Goal: Task Accomplishment & Management: Manage account settings

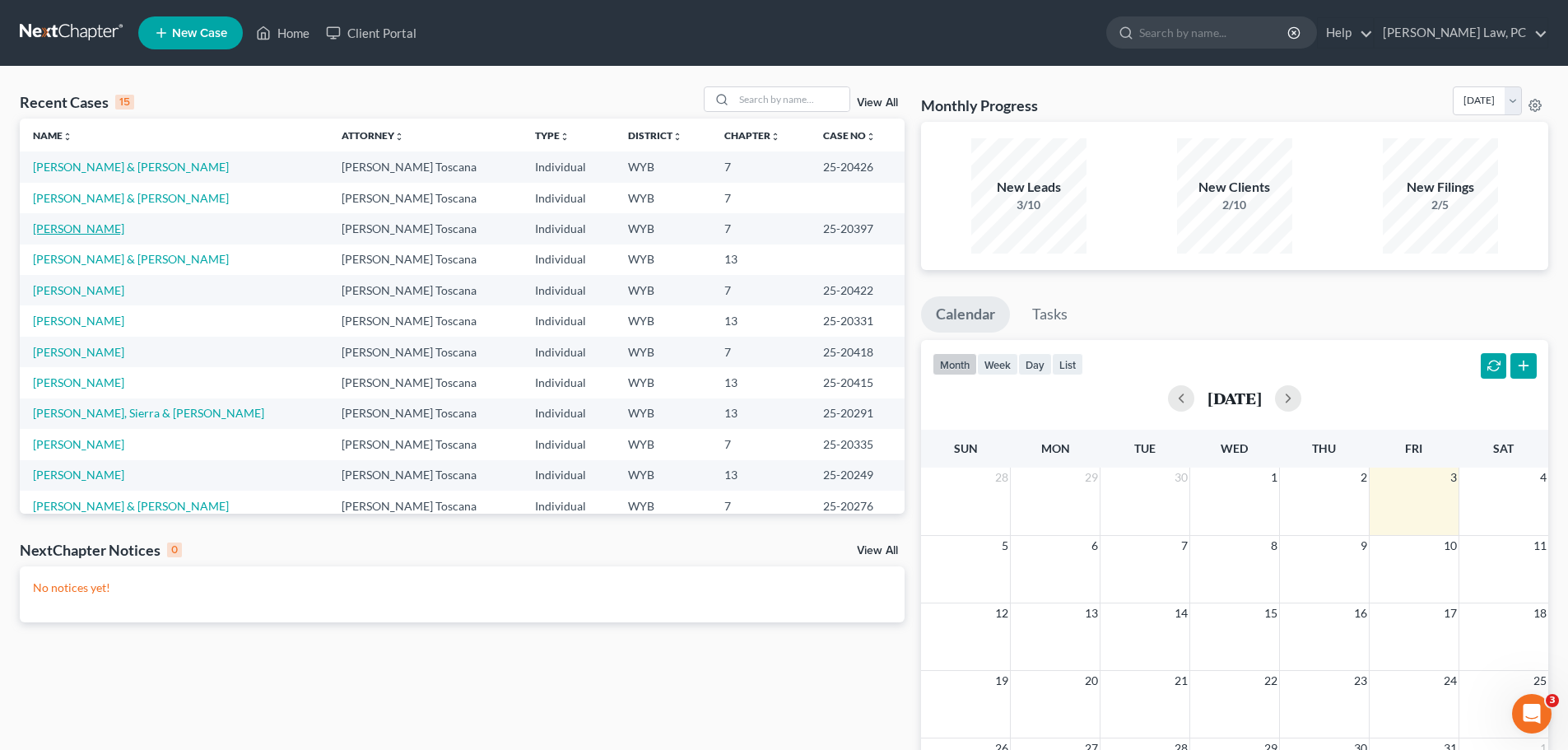
click at [80, 229] on link "[PERSON_NAME]" at bounding box center [79, 228] width 91 height 14
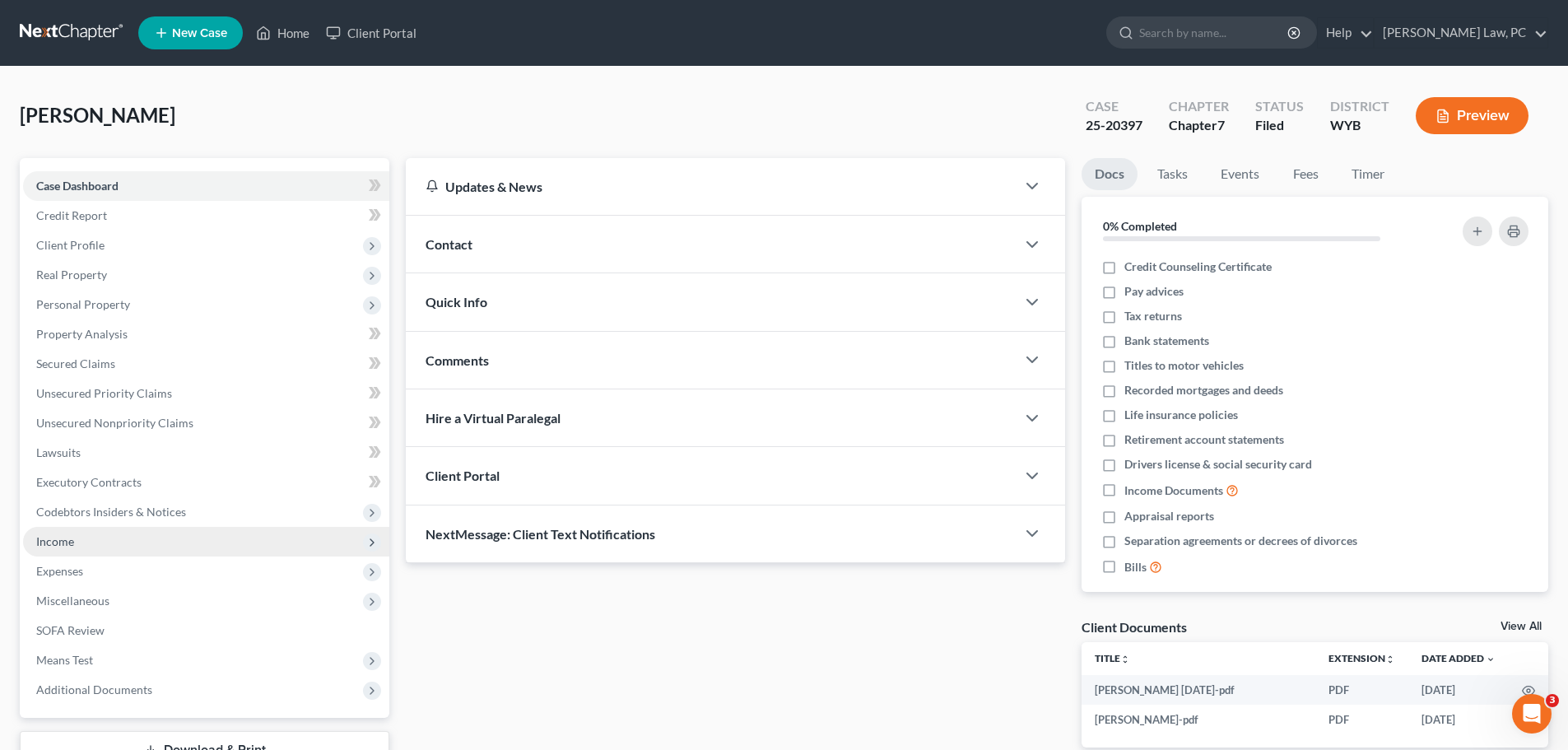
click at [131, 542] on span "Income" at bounding box center [206, 542] width 367 height 30
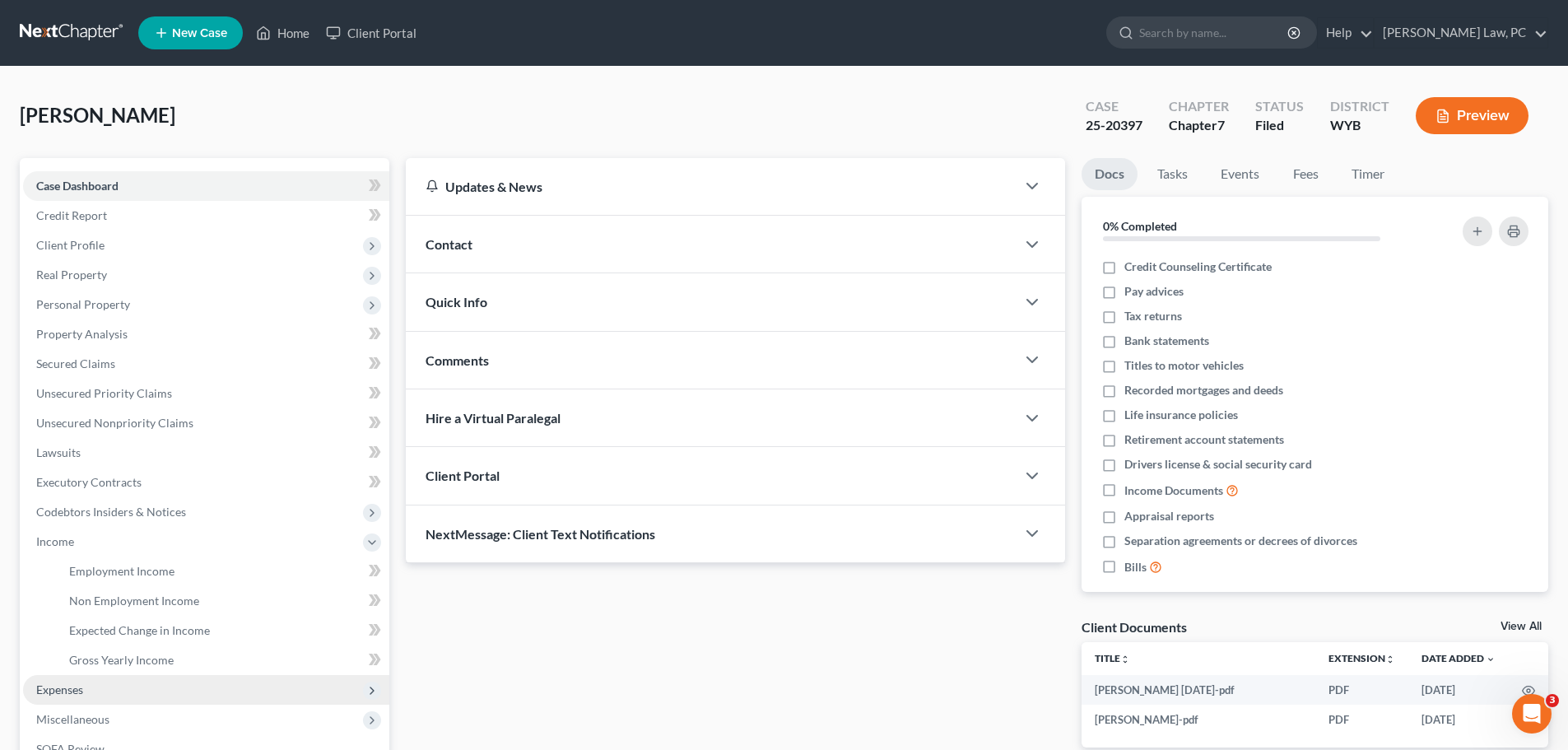
click at [74, 689] on span "Expenses" at bounding box center [59, 690] width 47 height 14
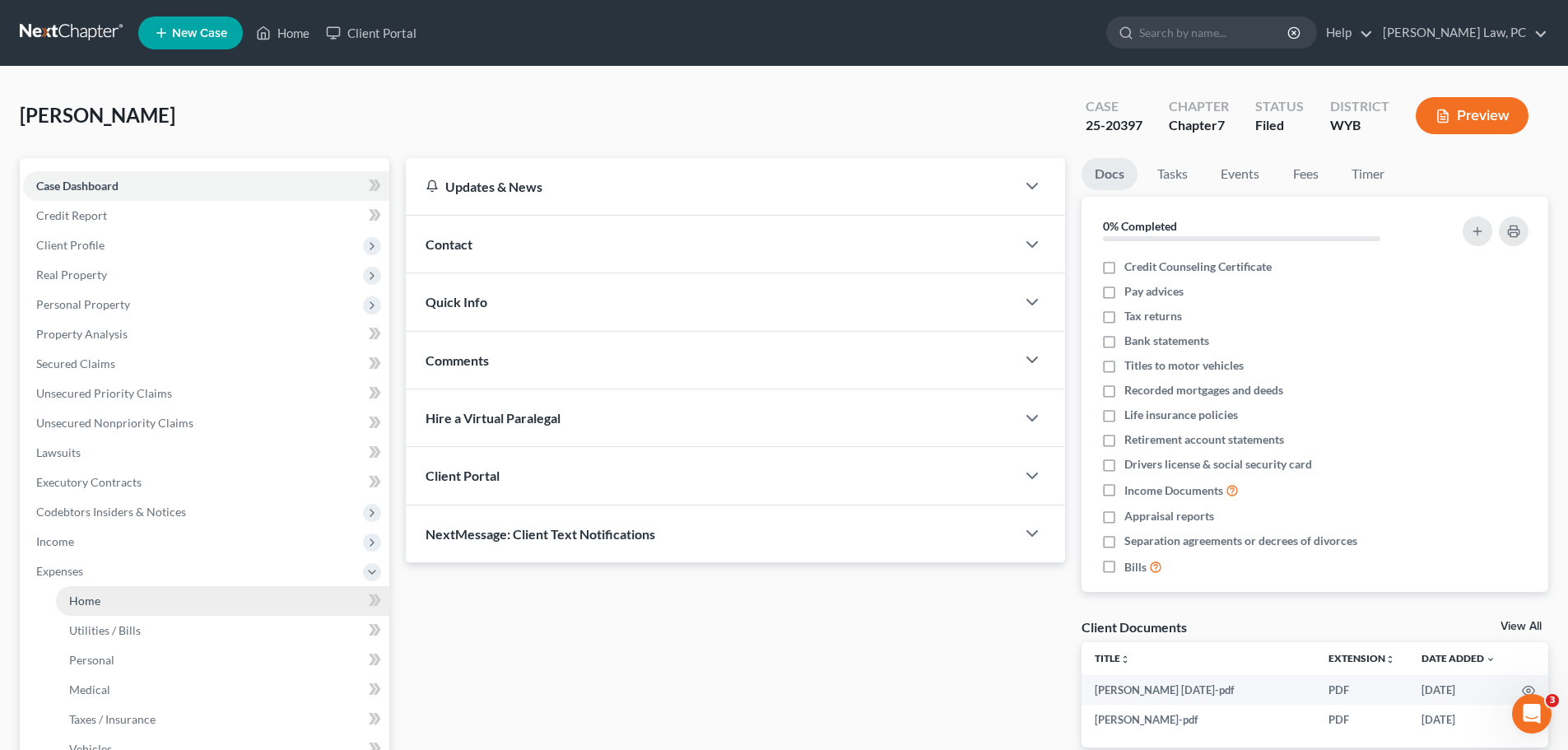
click at [99, 597] on span "Home" at bounding box center [85, 601] width 31 height 14
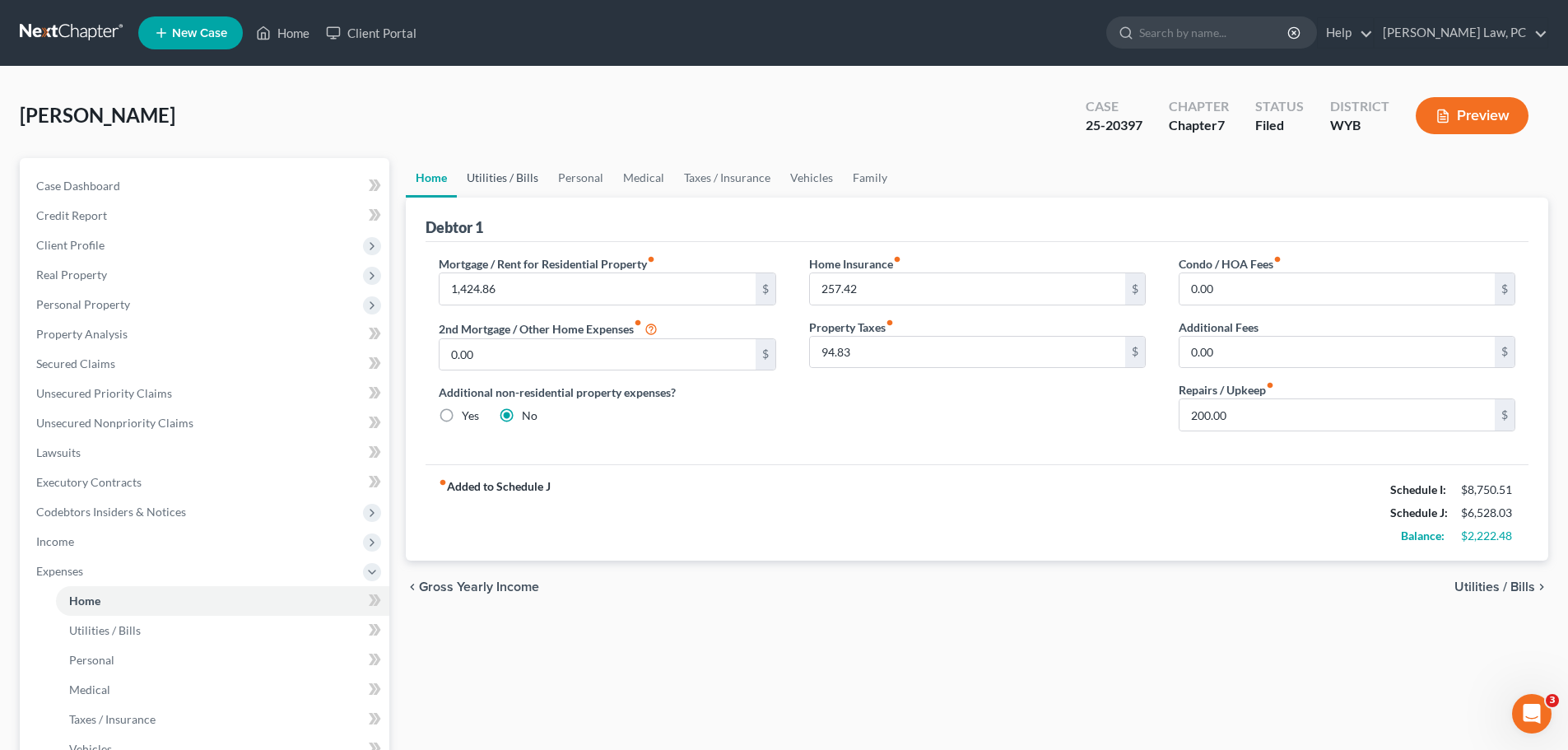
click at [492, 175] on link "Utilities / Bills" at bounding box center [502, 178] width 91 height 40
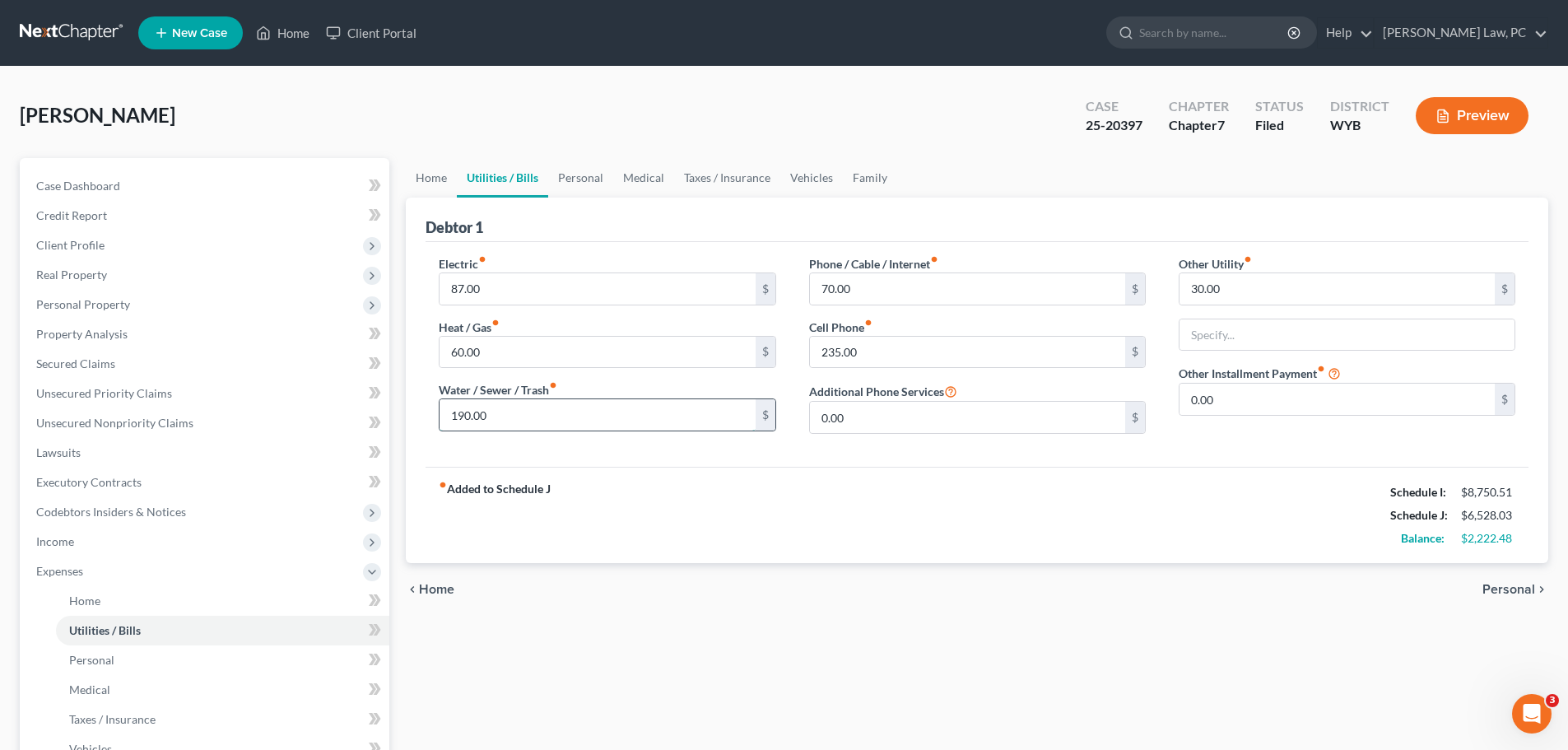
click at [584, 419] on input "190.00" at bounding box center [597, 414] width 315 height 31
click at [860, 298] on input "70.00" at bounding box center [967, 289] width 315 height 31
type input "80"
click at [537, 351] on input "60.00" at bounding box center [597, 353] width 315 height 31
type input "150"
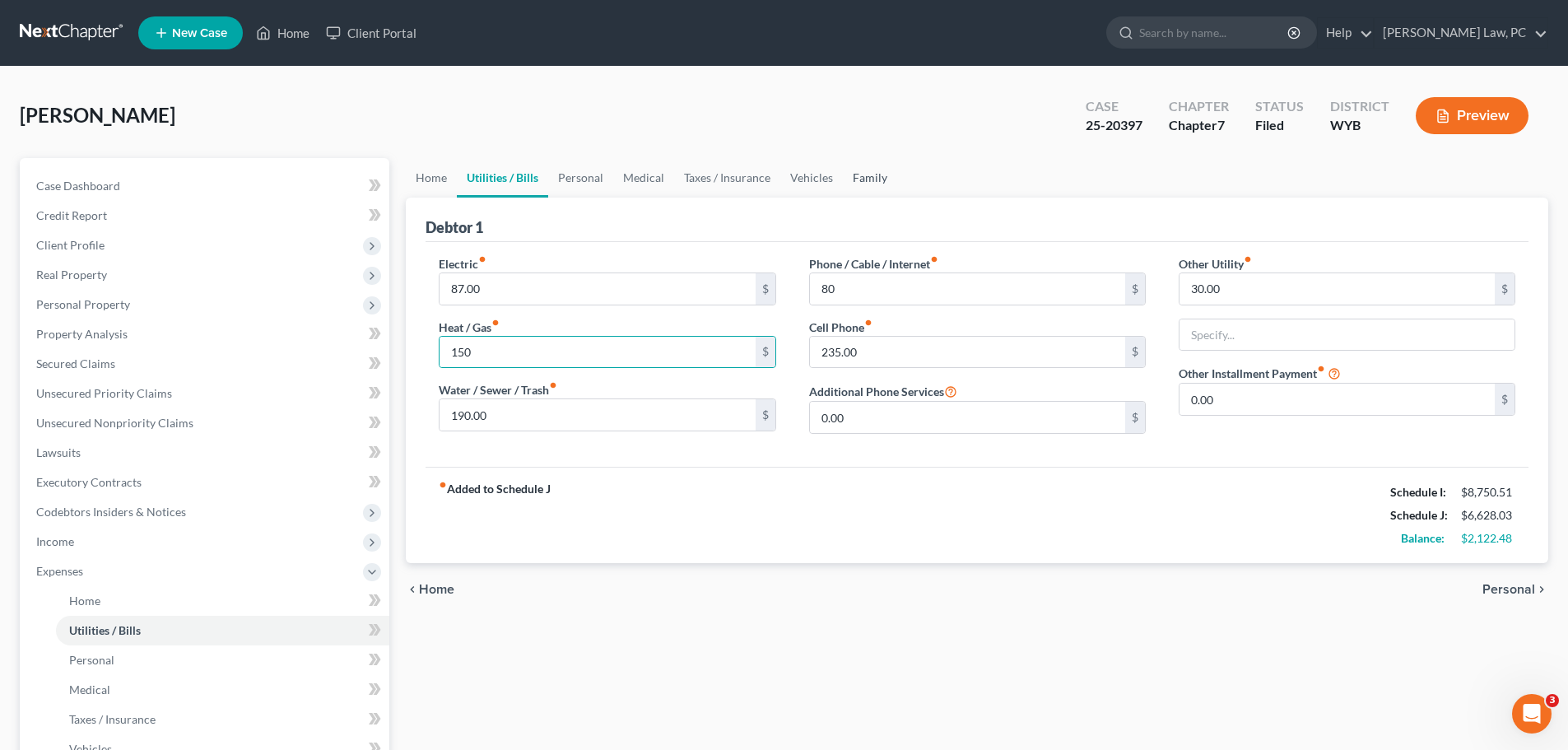
click at [867, 182] on link "Family" at bounding box center [870, 178] width 54 height 40
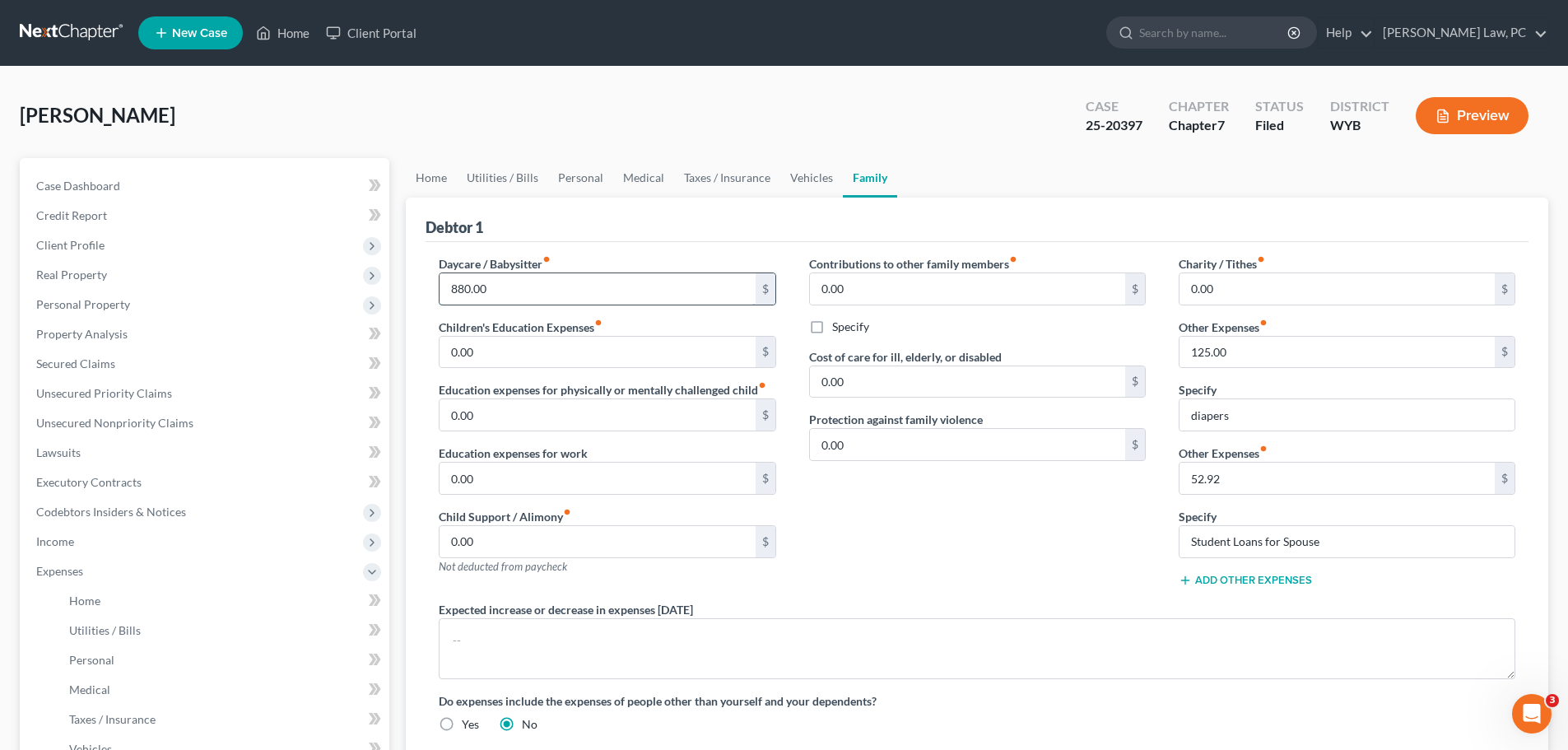
click at [586, 292] on input "880.00" at bounding box center [597, 289] width 315 height 31
type input "900"
click at [596, 358] on input "0.00" at bounding box center [597, 353] width 315 height 31
click at [102, 569] on span "Expenses" at bounding box center [206, 571] width 367 height 30
click at [47, 30] on link at bounding box center [72, 32] width 105 height 30
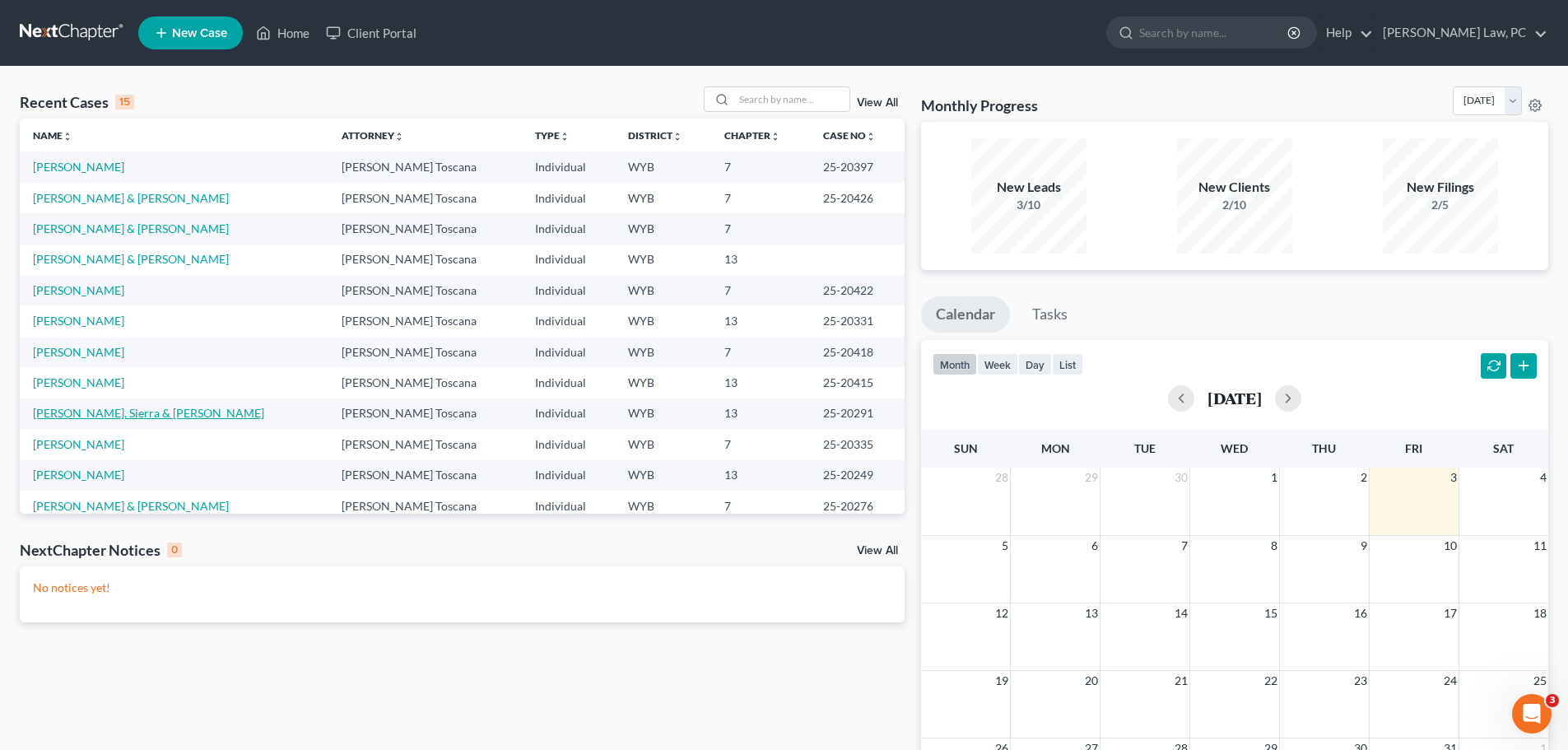
click at [136, 420] on link "[PERSON_NAME], Sierra & [PERSON_NAME]" at bounding box center [148, 413] width 231 height 14
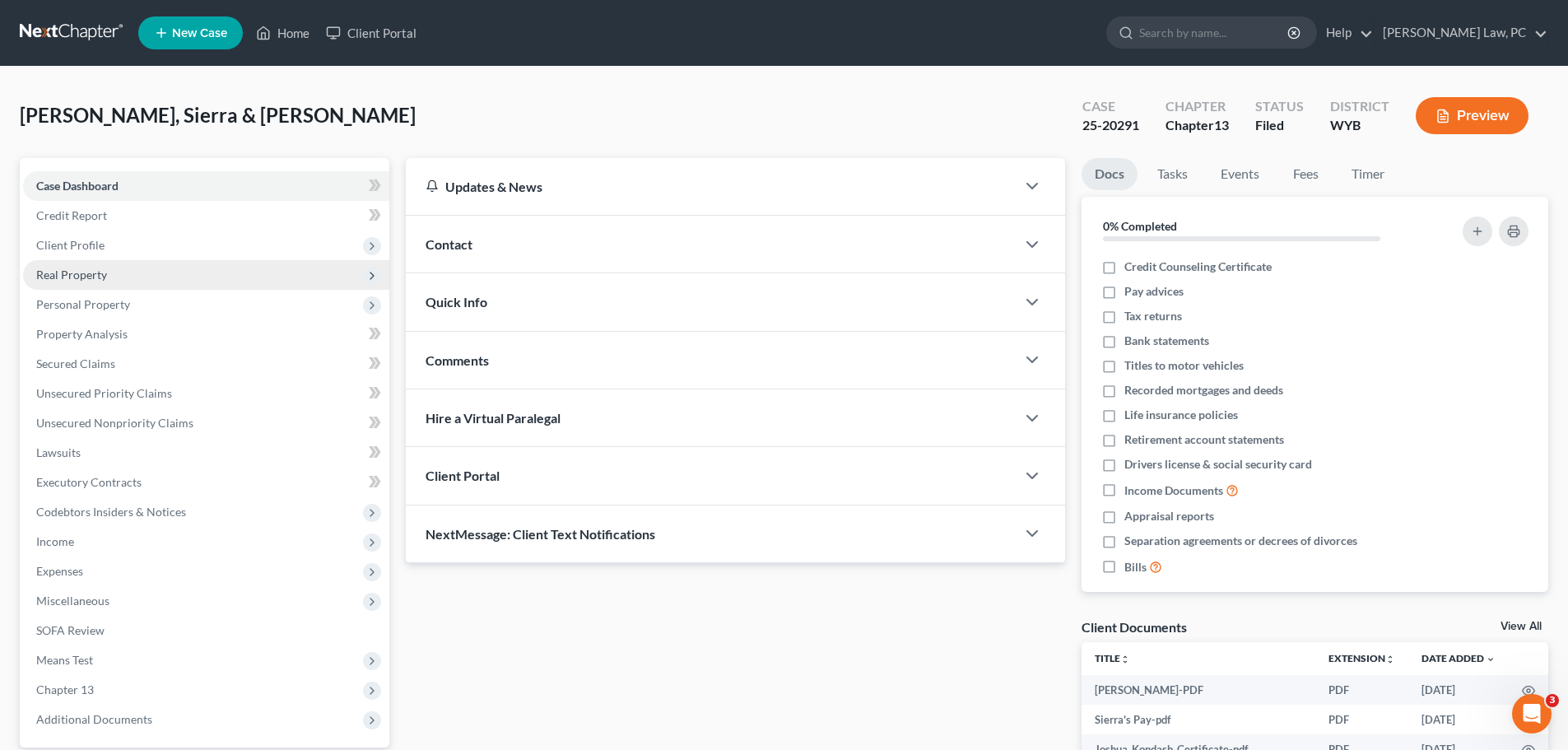
click at [66, 272] on span "Real Property" at bounding box center [72, 275] width 71 height 14
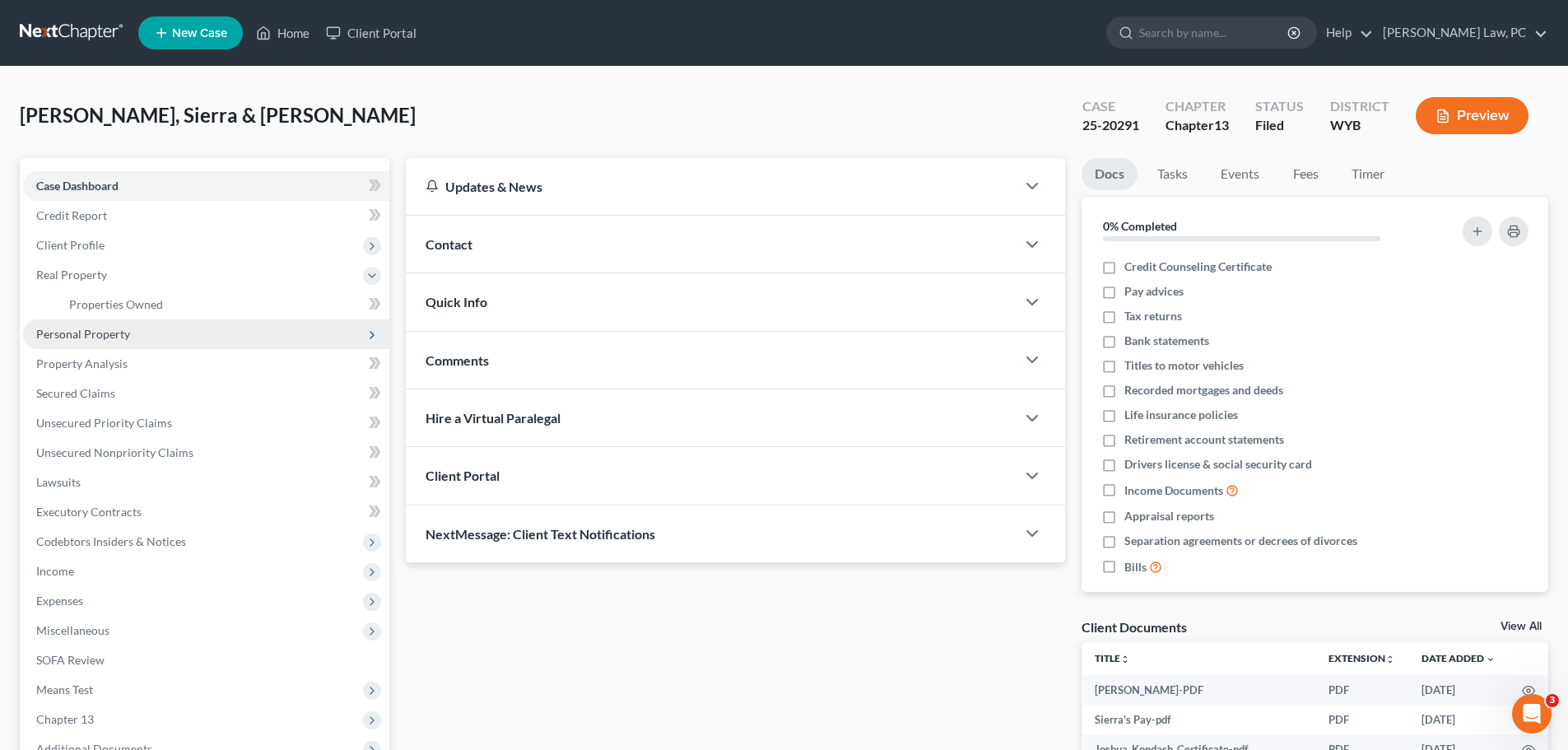
click at [81, 332] on span "Personal Property" at bounding box center [83, 334] width 94 height 14
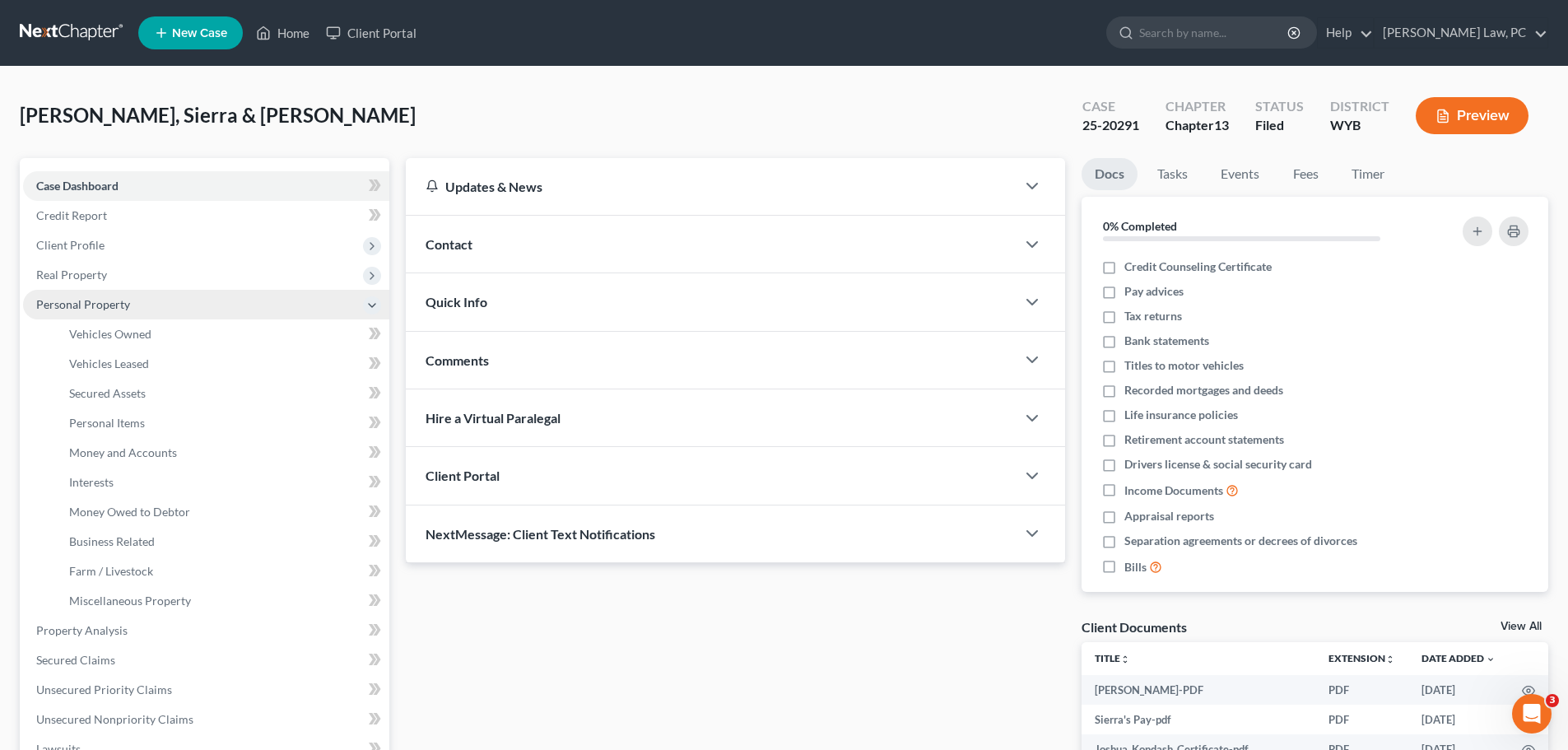
click at [142, 301] on span "Personal Property" at bounding box center [206, 304] width 367 height 30
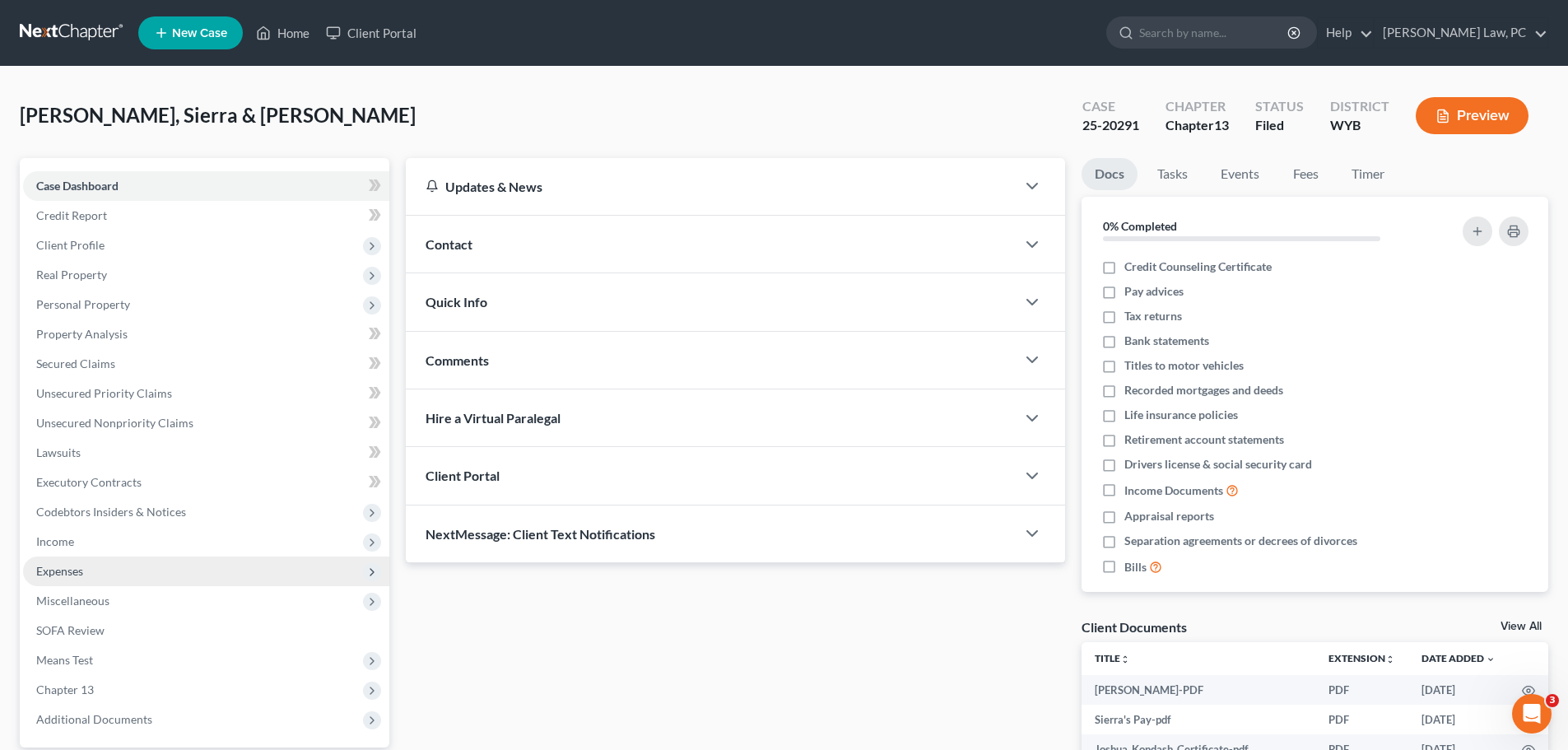
click at [68, 573] on span "Expenses" at bounding box center [59, 571] width 47 height 14
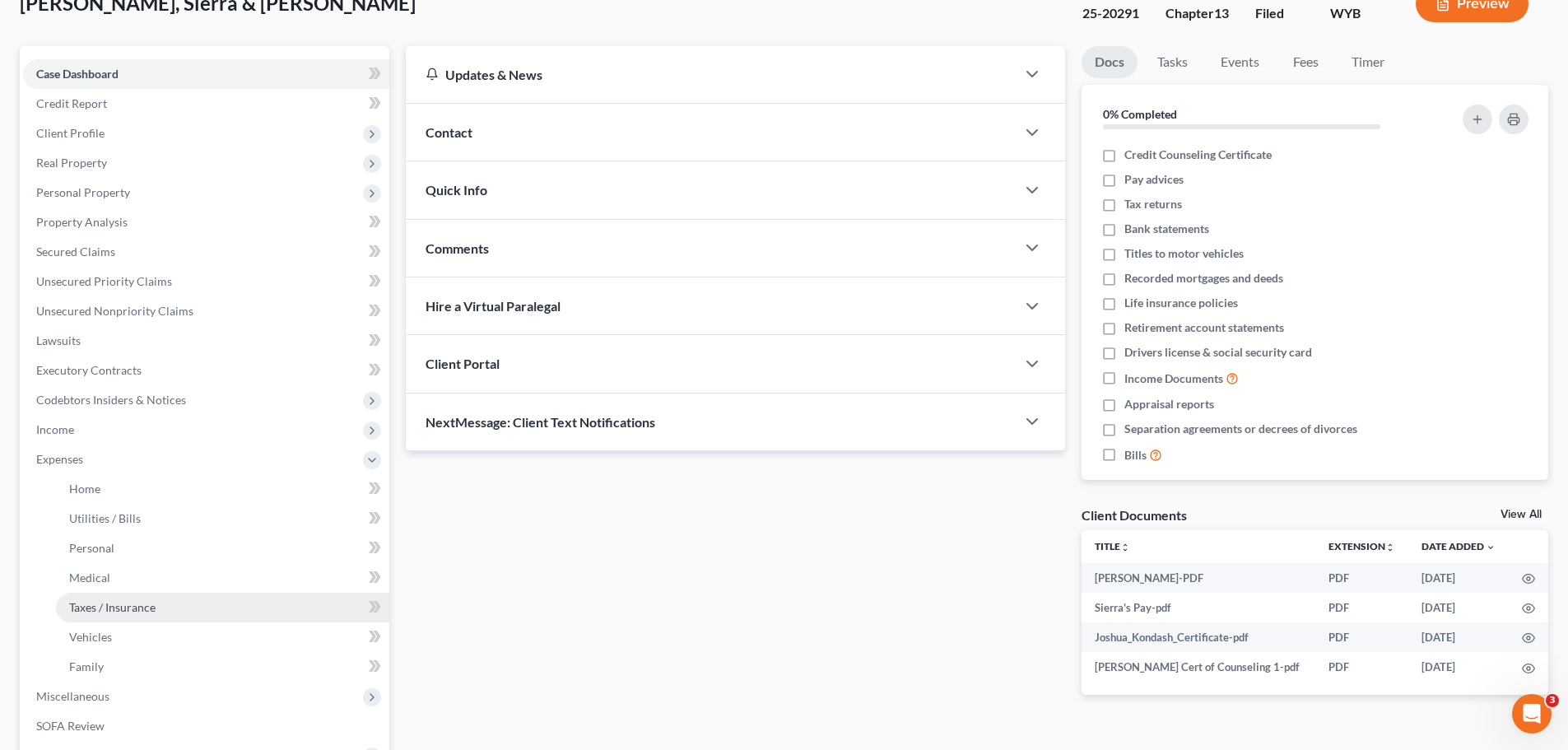
scroll to position [164, 0]
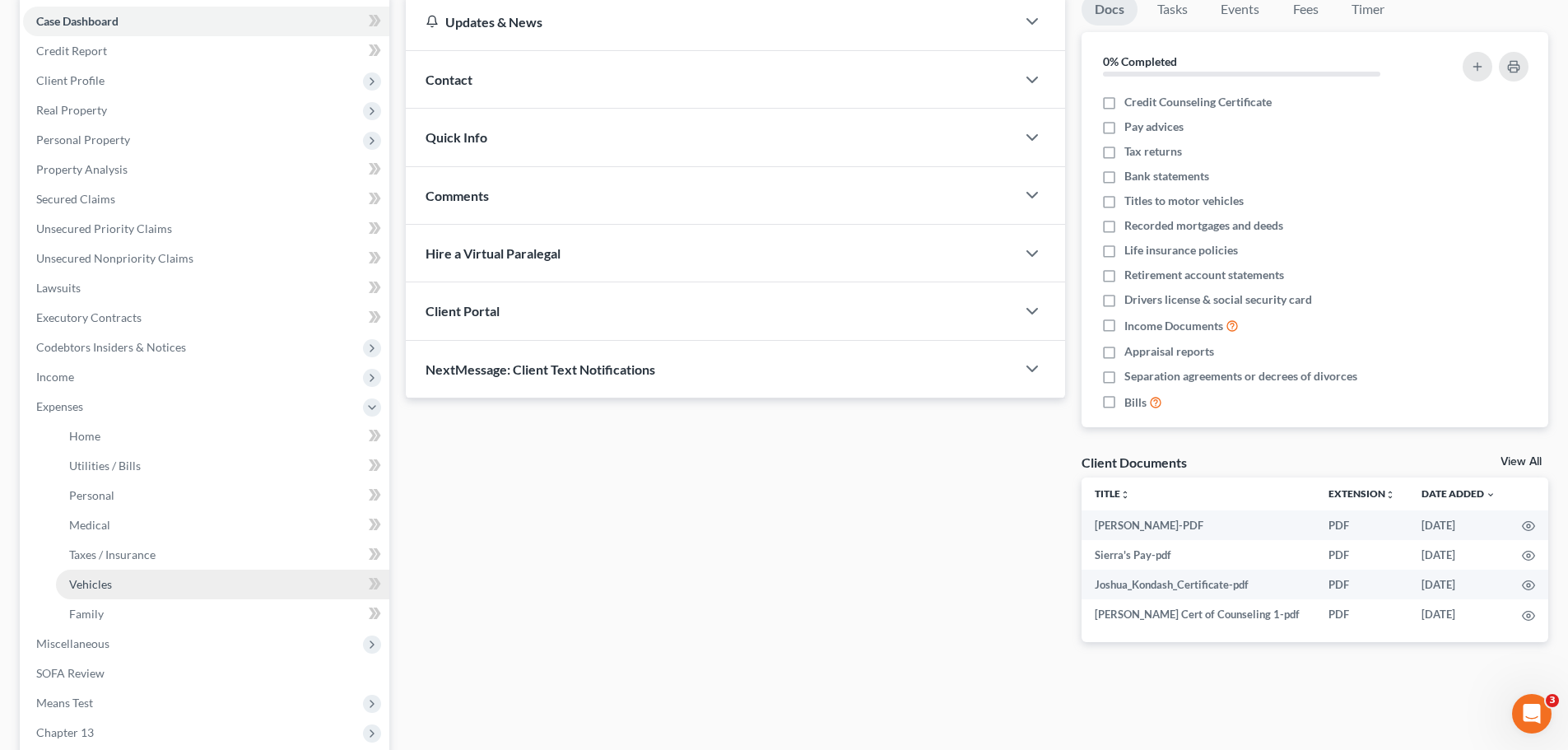
click at [108, 587] on span "Vehicles" at bounding box center [91, 584] width 43 height 14
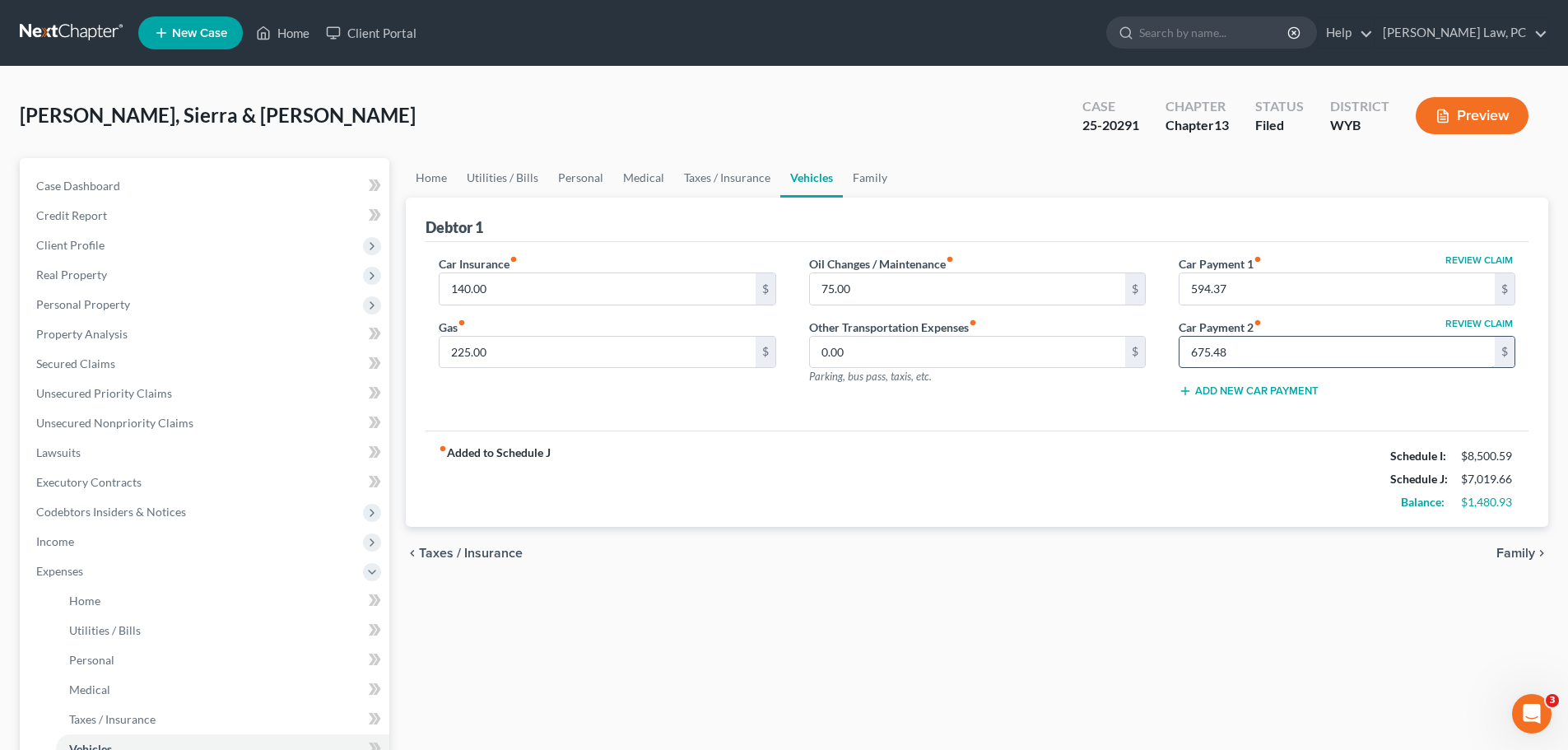
click at [1243, 353] on input "675.48" at bounding box center [1338, 353] width 315 height 31
click at [692, 288] on input "140.00" at bounding box center [597, 289] width 315 height 31
click at [680, 436] on div "fiber_manual_record Added to Schedule J Schedule I: $8,500.59 Schedule J: $7,01…" at bounding box center [977, 479] width 1103 height 97
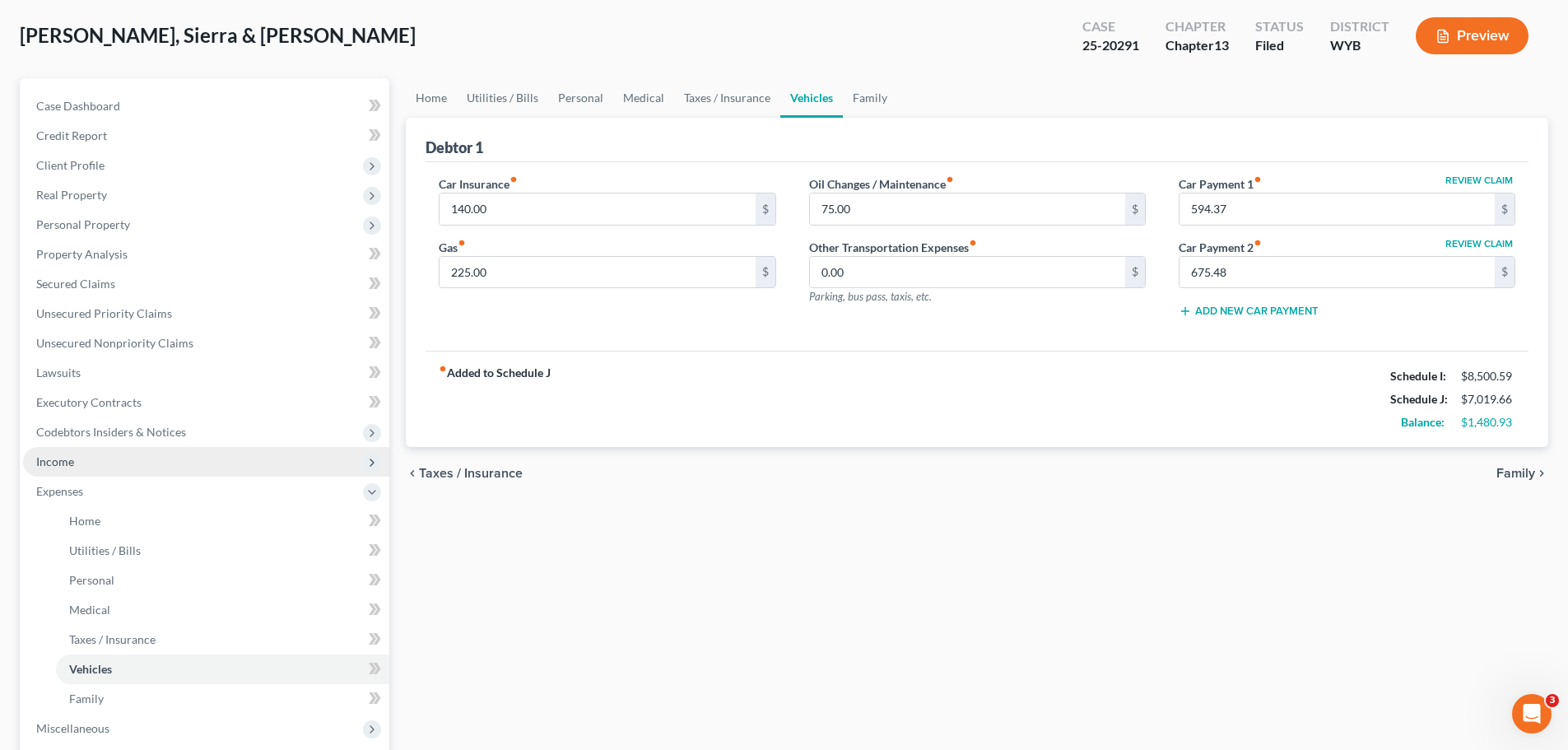
scroll to position [82, 0]
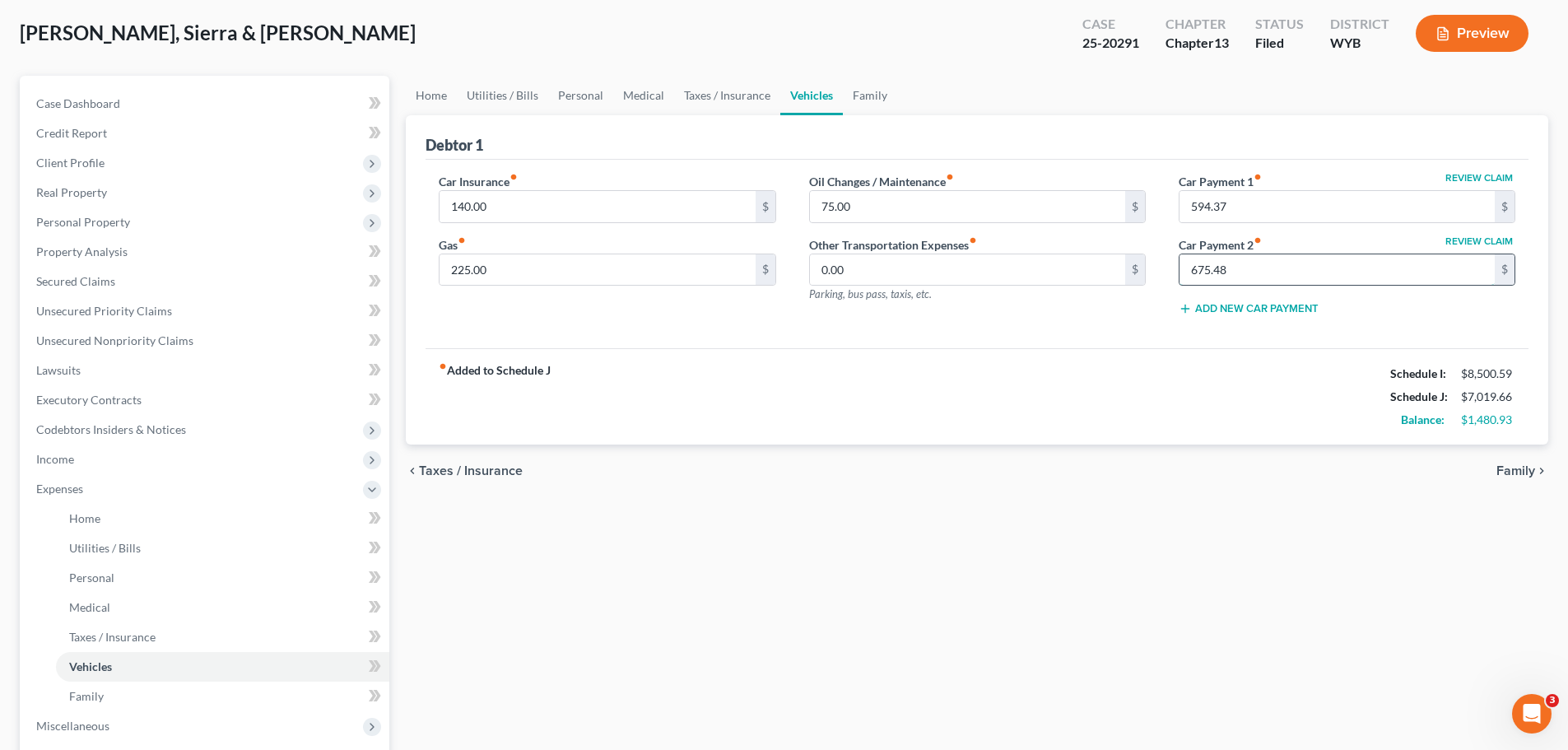
click at [1281, 271] on input "675.48" at bounding box center [1338, 269] width 315 height 31
click at [1071, 492] on div "chevron_left Taxes / Insurance Family chevron_right" at bounding box center [977, 471] width 1143 height 53
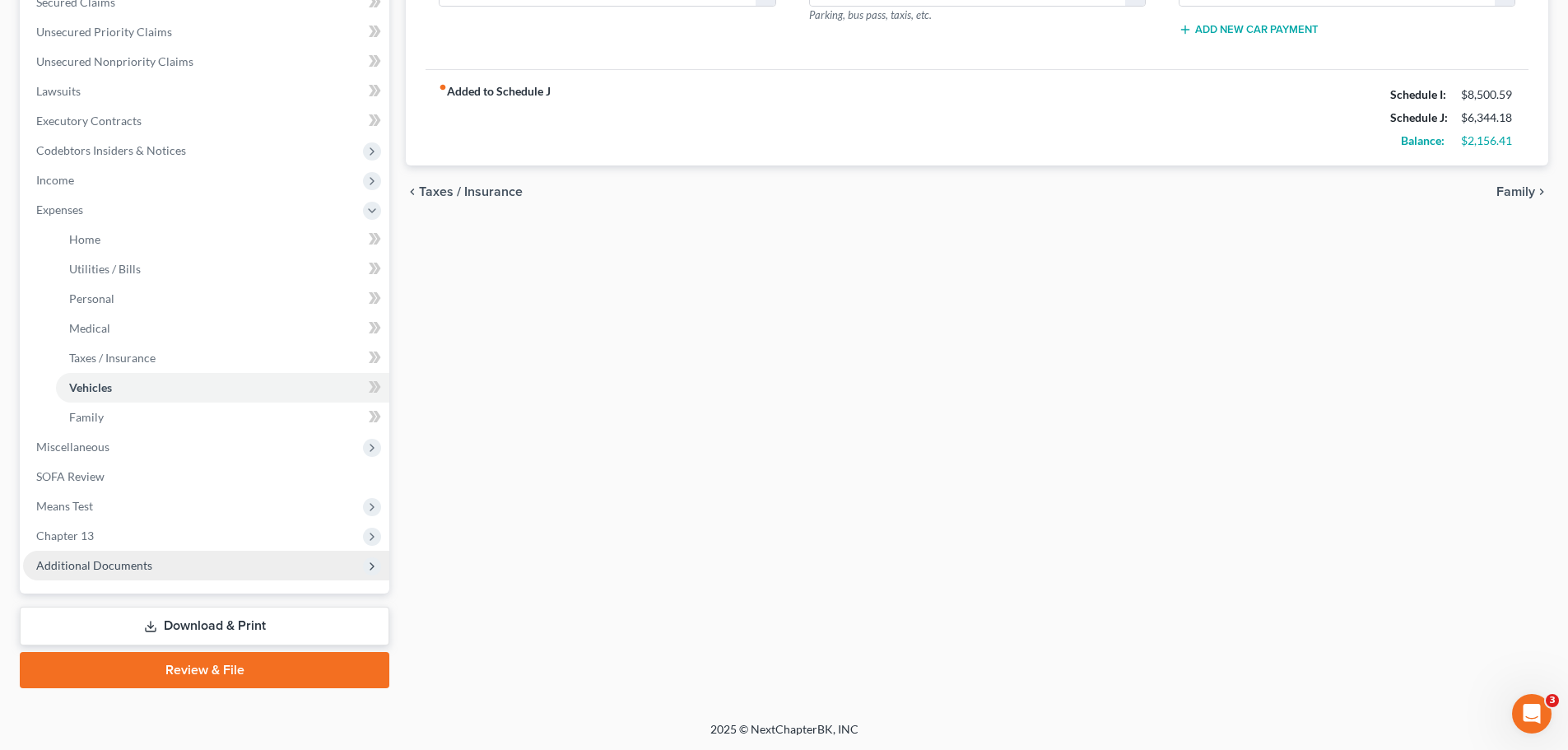
scroll to position [363, 0]
click at [200, 629] on link "Download & Print" at bounding box center [204, 625] width 369 height 39
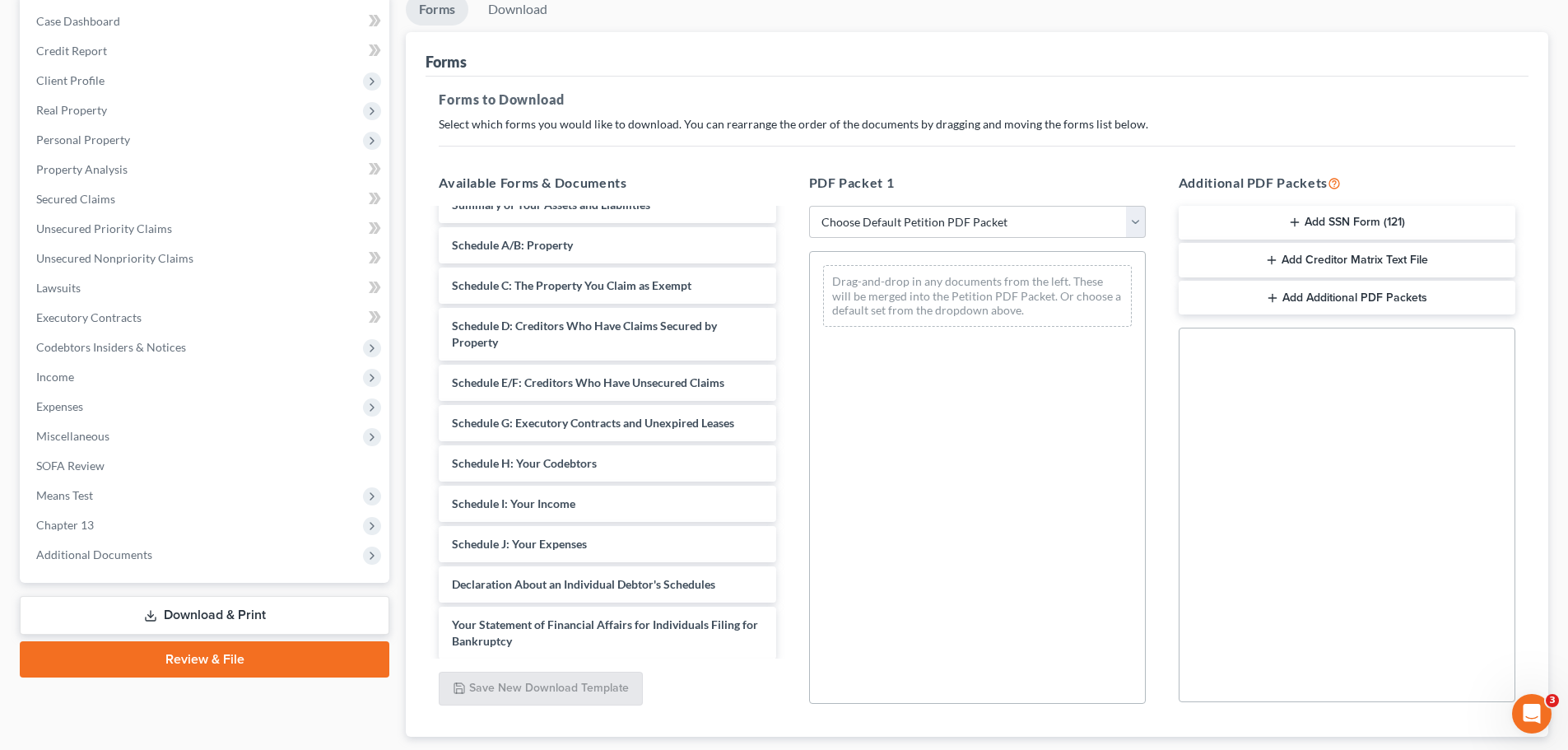
scroll to position [265, 0]
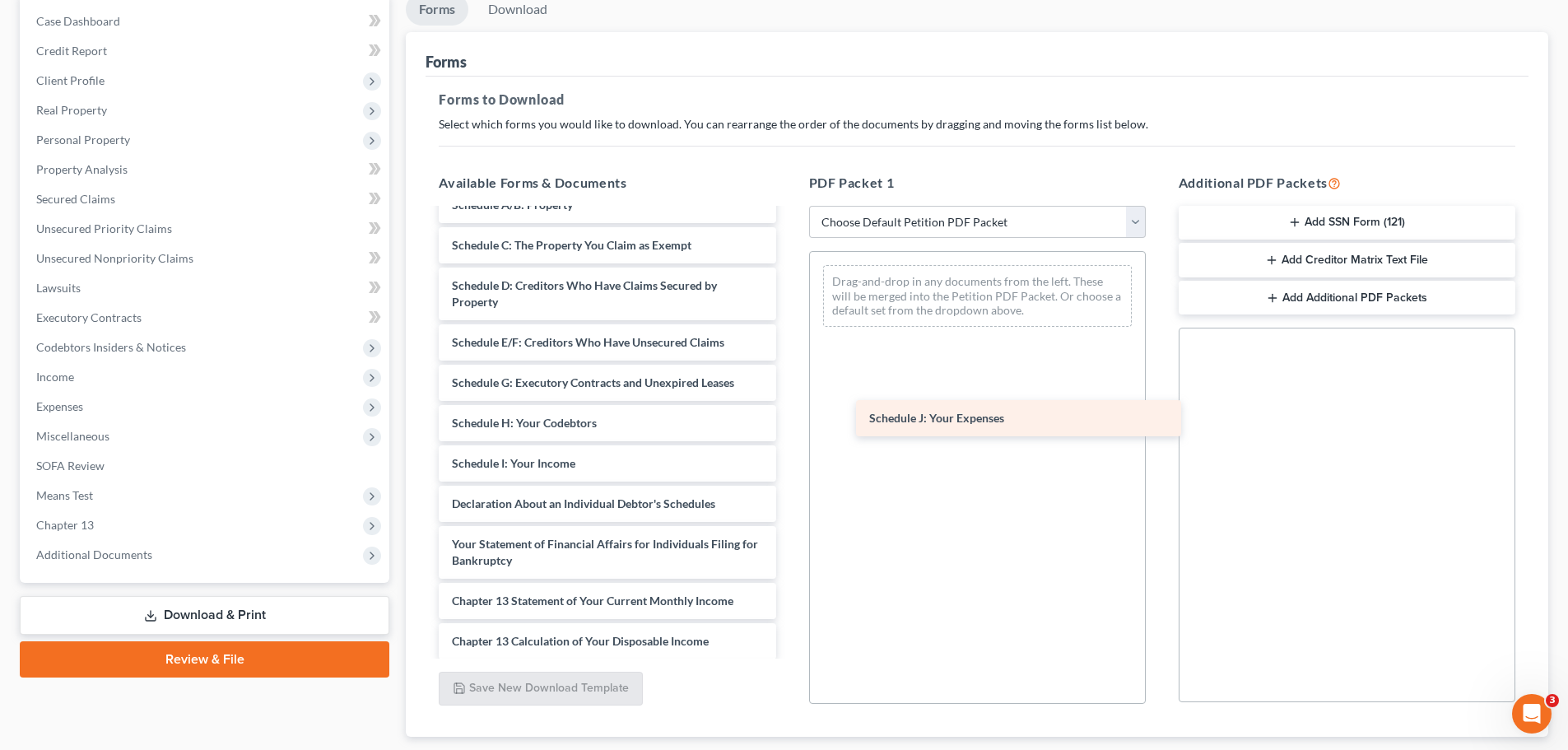
drag, startPoint x: 554, startPoint y: 510, endPoint x: 979, endPoint y: 389, distance: 441.9
click at [789, 389] on div "Schedule J: Your Expenses [PERSON_NAME]-PDF Sierra's Pay-pdf Joshua_Kondash_Cer…" at bounding box center [607, 392] width 363 height 893
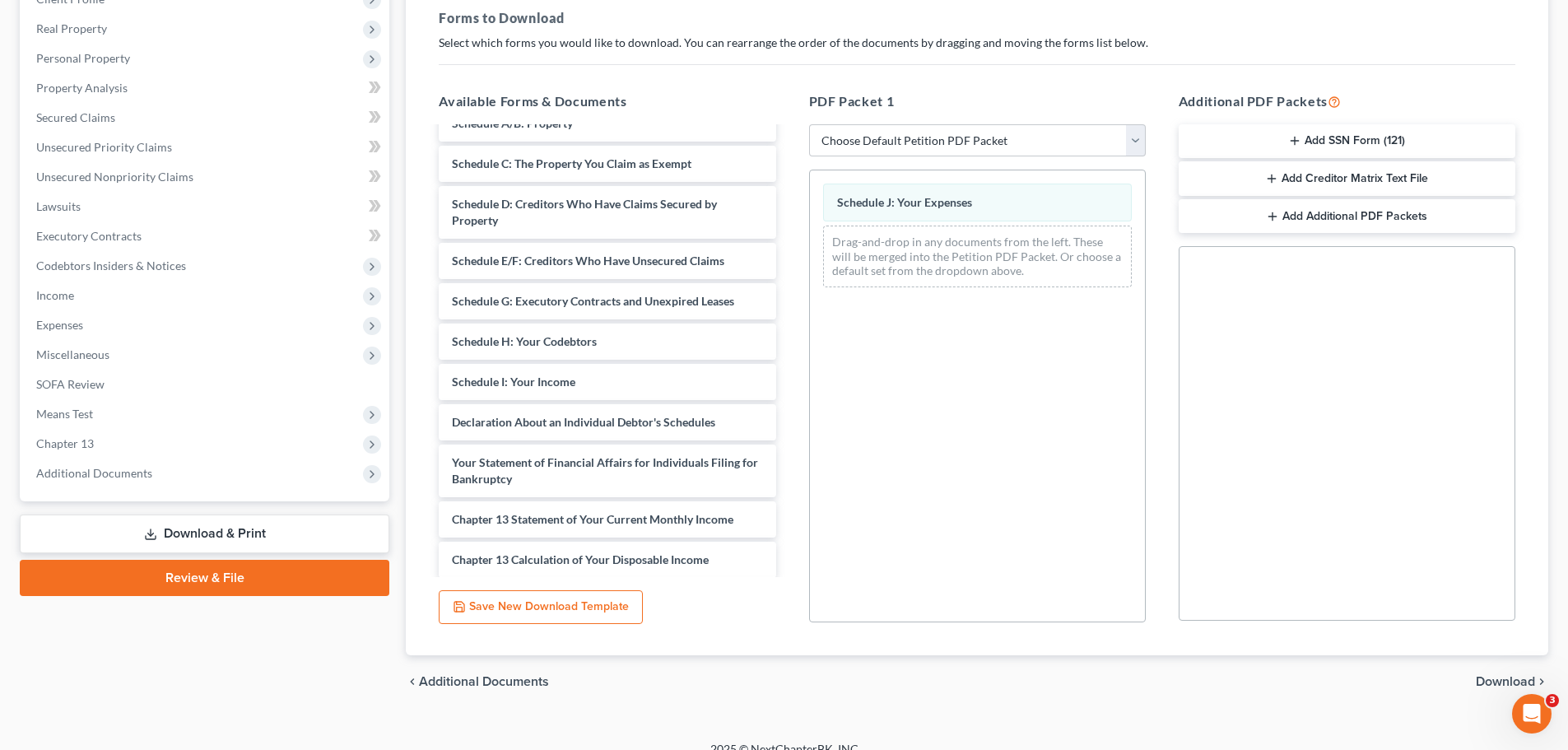
scroll to position [267, 0]
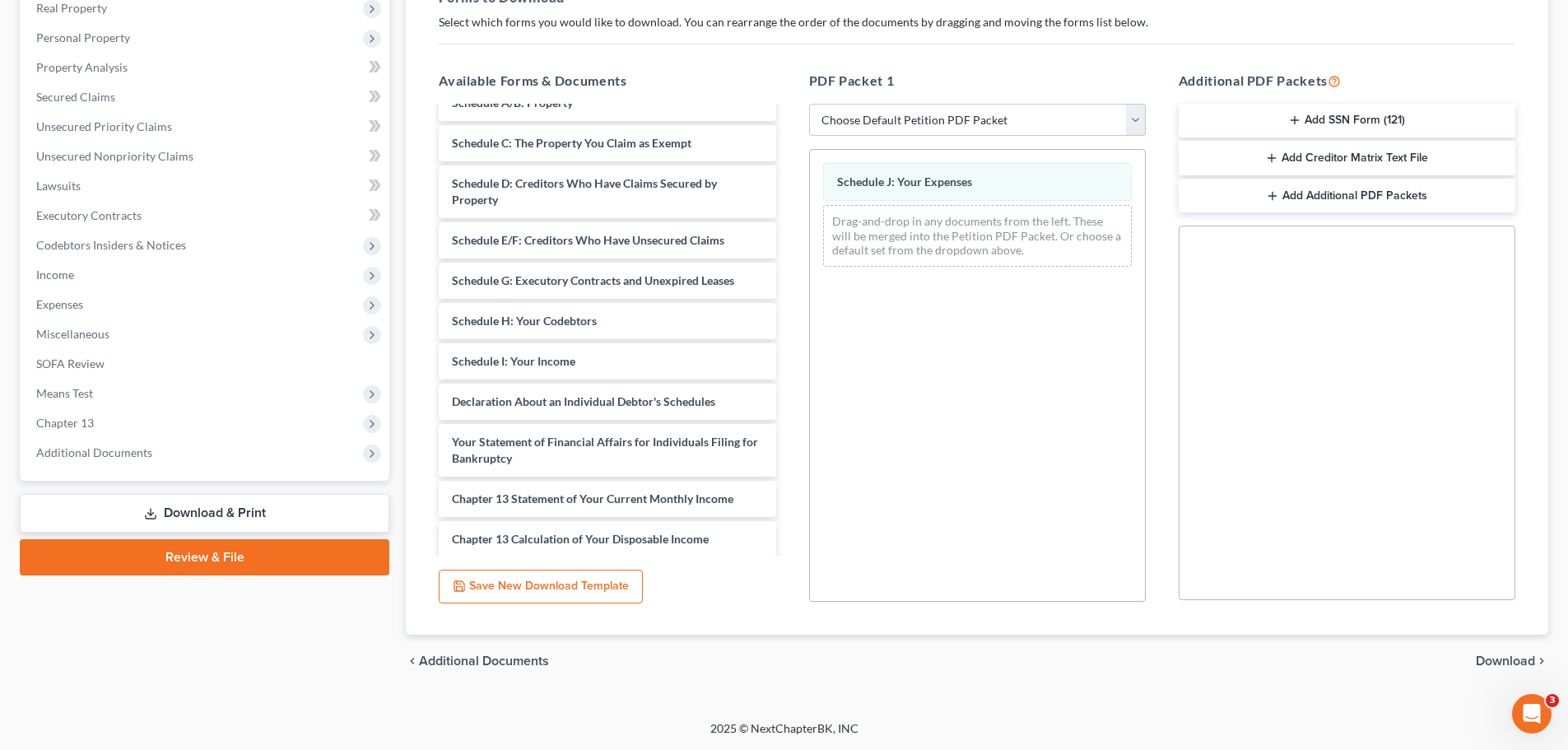
click at [1506, 664] on span "Download" at bounding box center [1506, 662] width 59 height 14
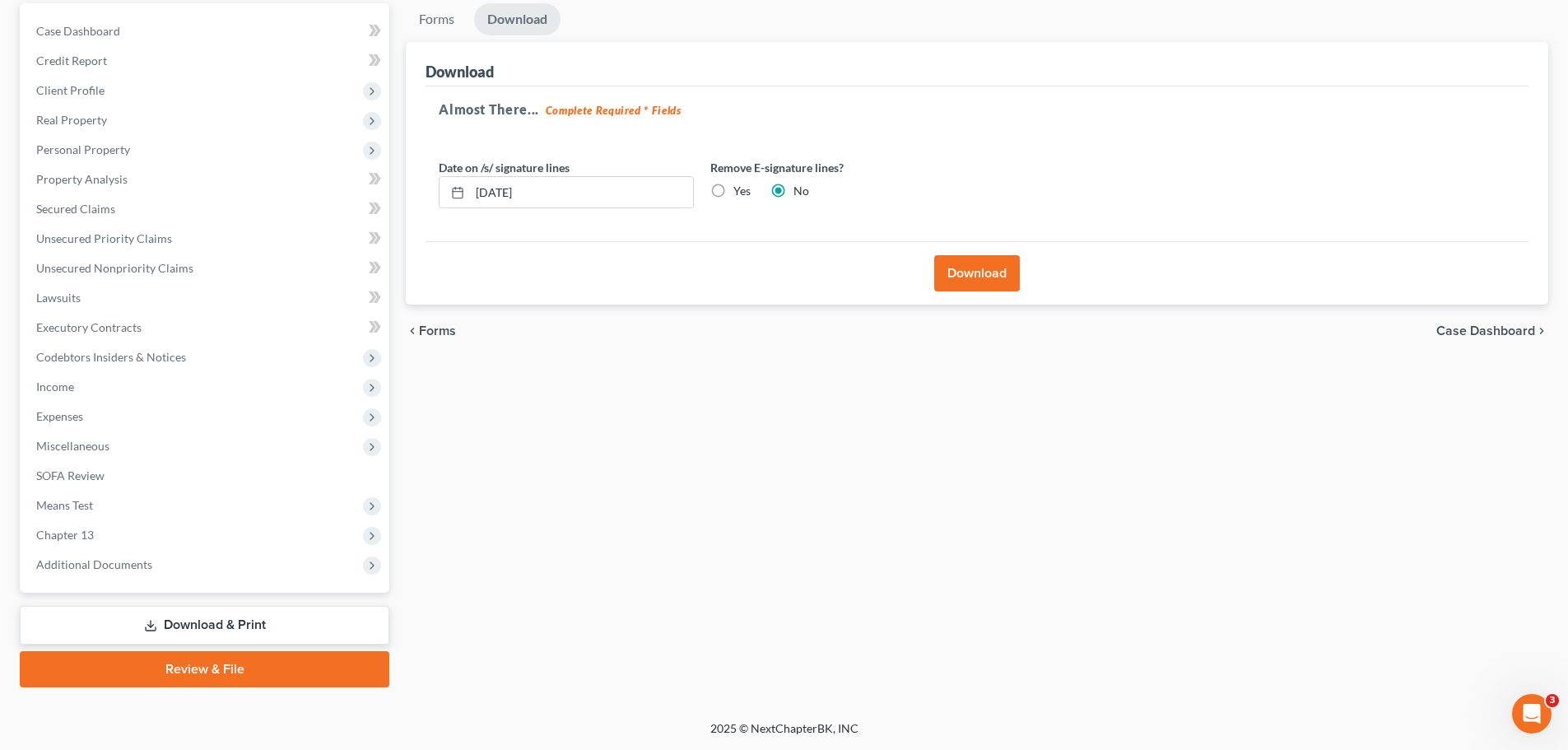
click at [734, 196] on label "Yes" at bounding box center [742, 191] width 17 height 16
click at [740, 193] on input "Yes" at bounding box center [745, 188] width 11 height 11
radio input "true"
click at [794, 194] on label "No" at bounding box center [801, 191] width 15 height 16
click at [801, 193] on input "No" at bounding box center [806, 188] width 11 height 11
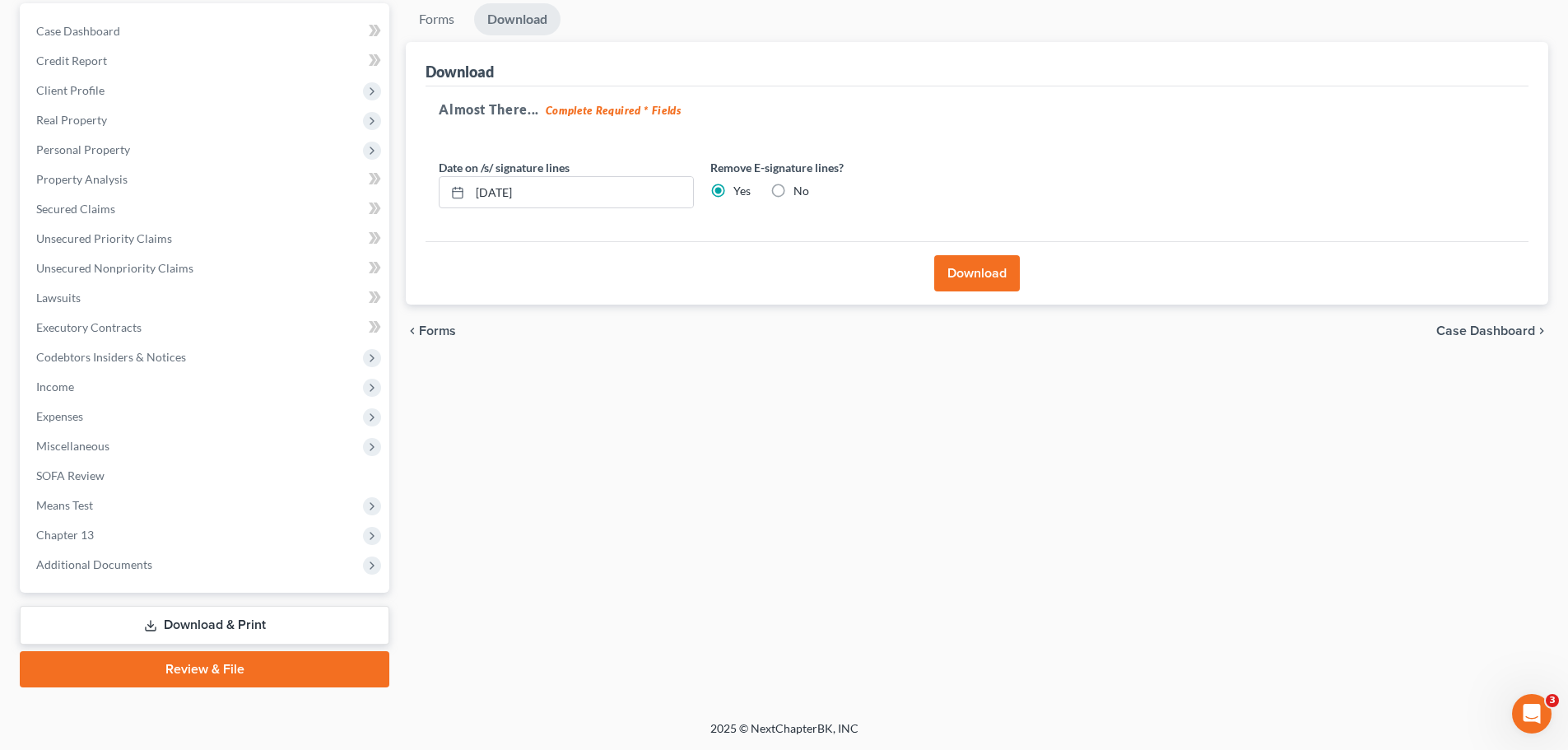
radio input "true"
radio input "false"
click at [982, 283] on button "Download" at bounding box center [977, 273] width 86 height 36
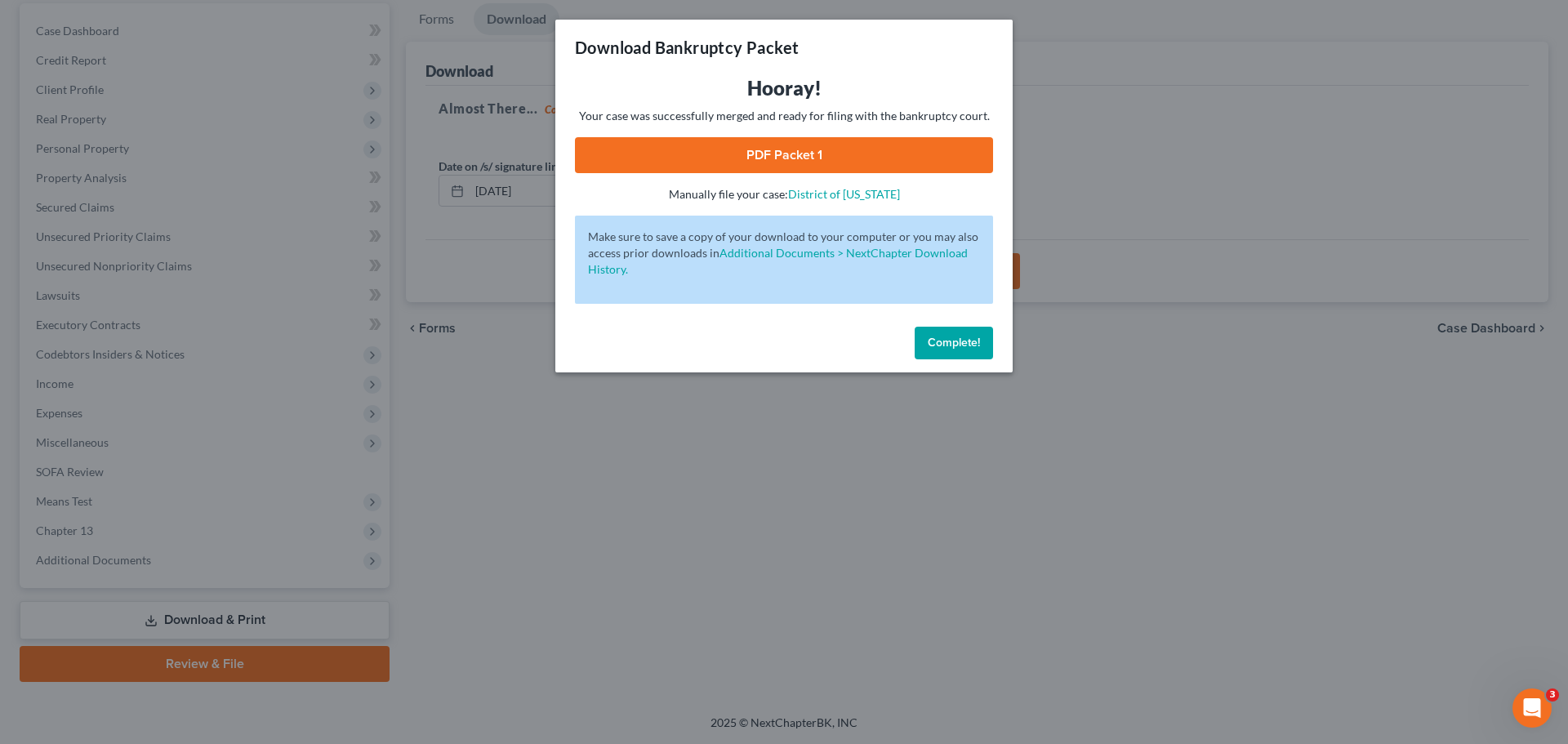
click at [777, 147] on link "PDF Packet 1" at bounding box center [784, 155] width 418 height 36
click at [945, 345] on span "Complete!" at bounding box center [954, 342] width 52 height 14
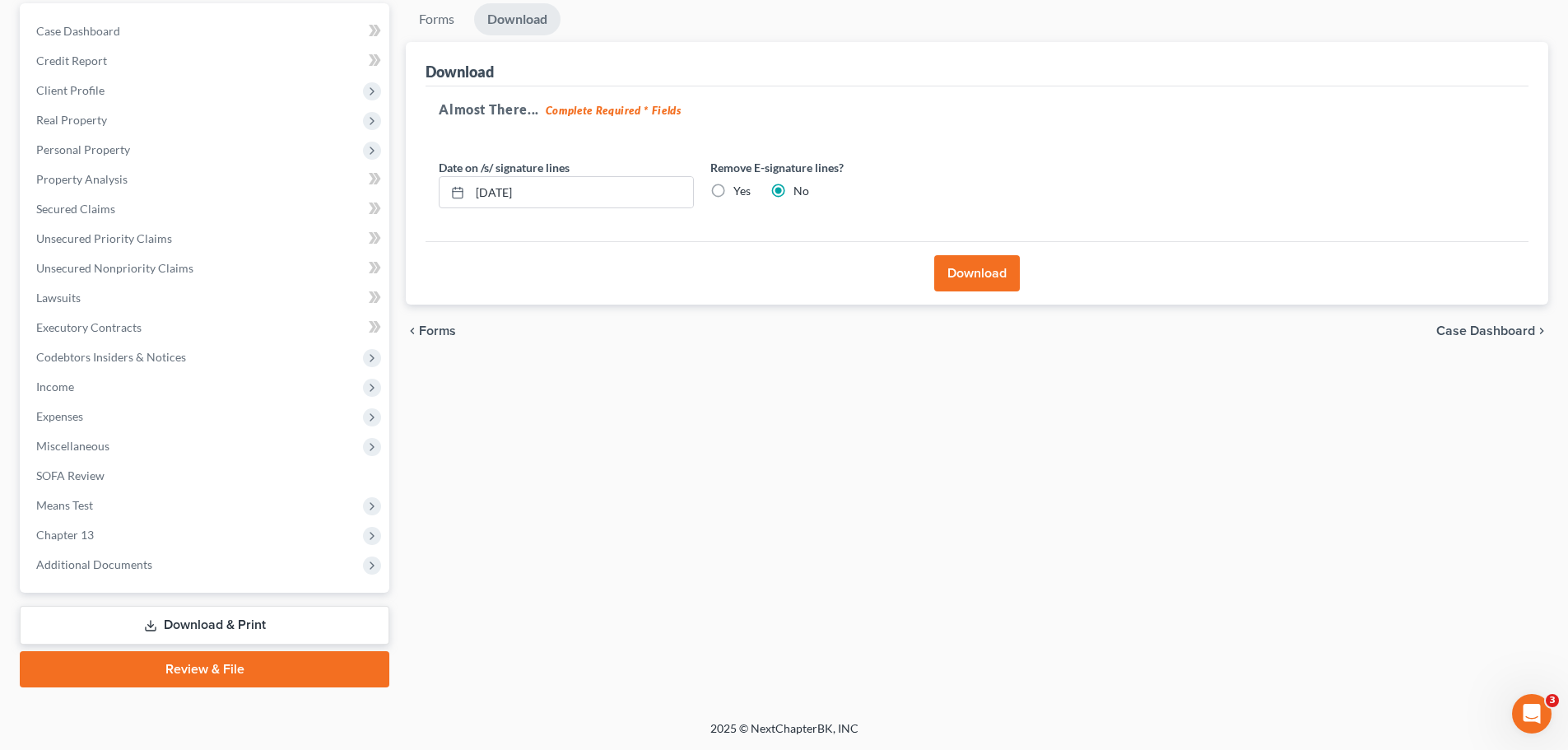
scroll to position [153, 0]
